Goal: Book appointment/travel/reservation

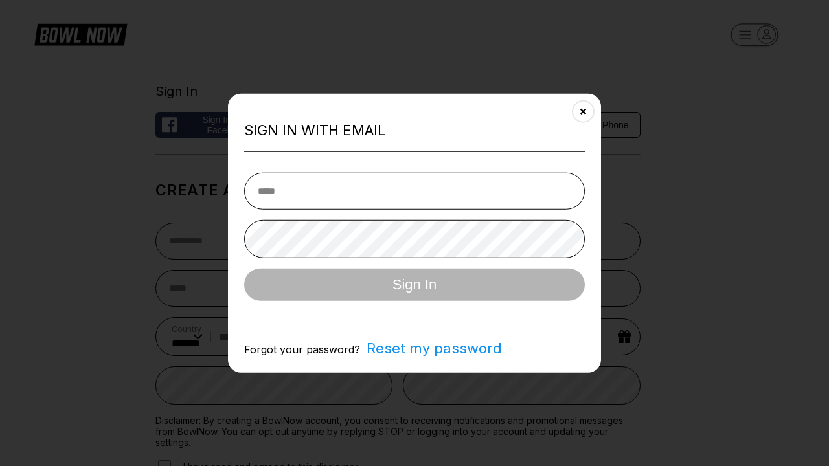
select select "**"
type input "**********"
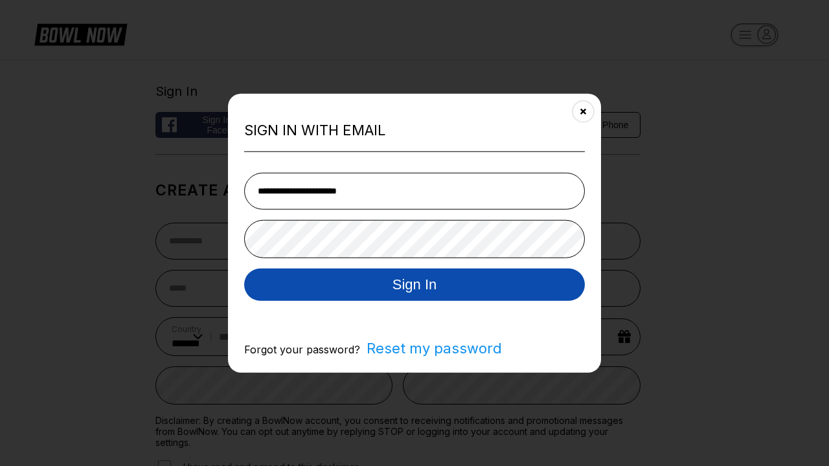
click at [414, 286] on button "Sign In" at bounding box center [414, 284] width 341 height 32
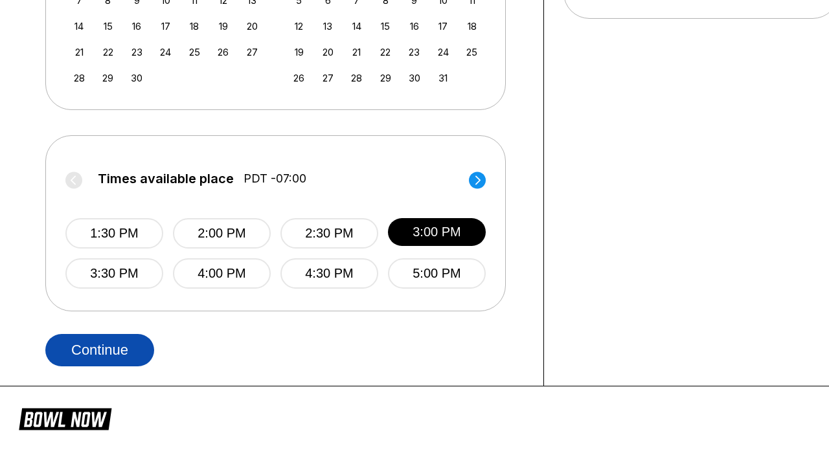
click at [100, 350] on button "Continue" at bounding box center [99, 350] width 109 height 32
